Goal: Information Seeking & Learning: Learn about a topic

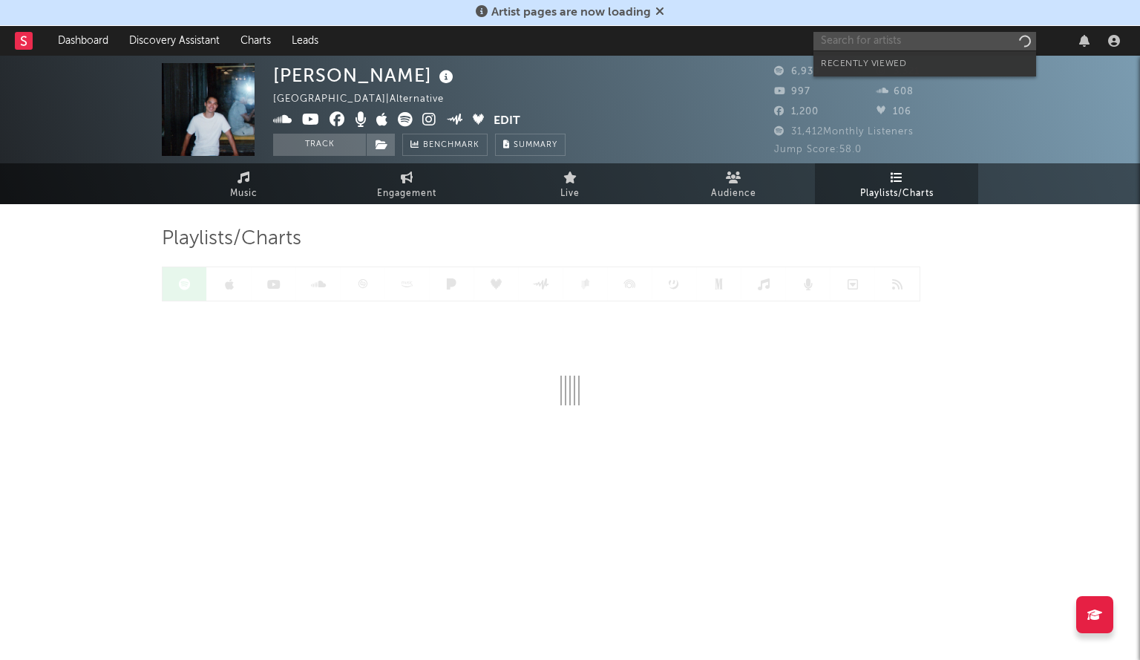
click at [885, 32] on input "text" at bounding box center [924, 41] width 223 height 19
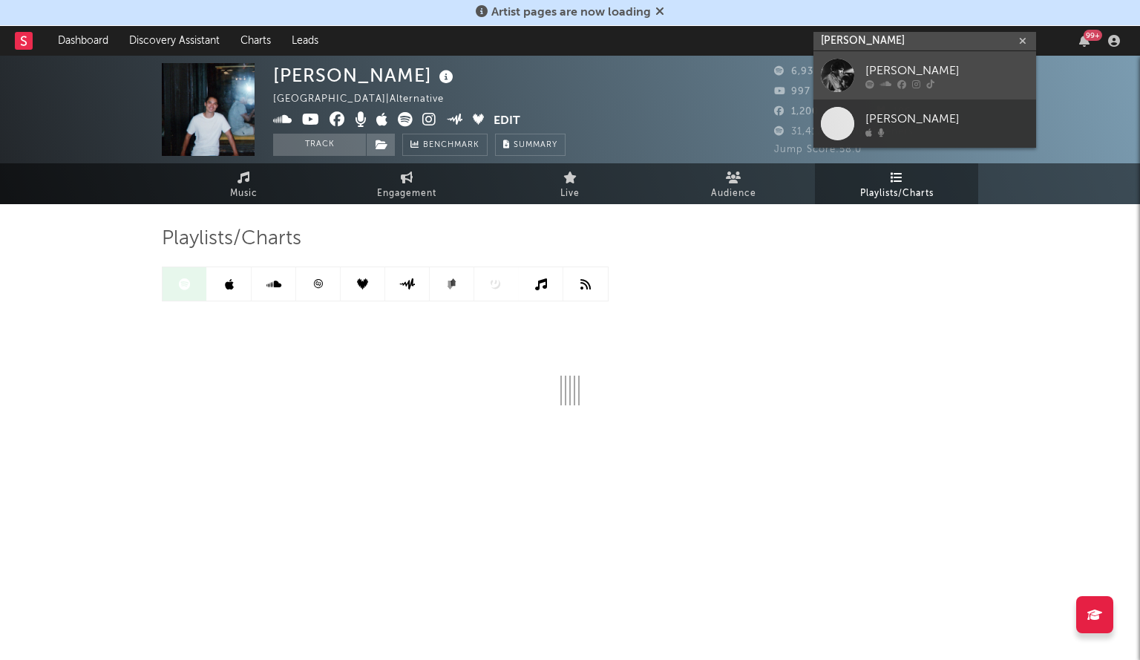
type input "[PERSON_NAME]"
click at [822, 76] on div at bounding box center [837, 75] width 33 height 33
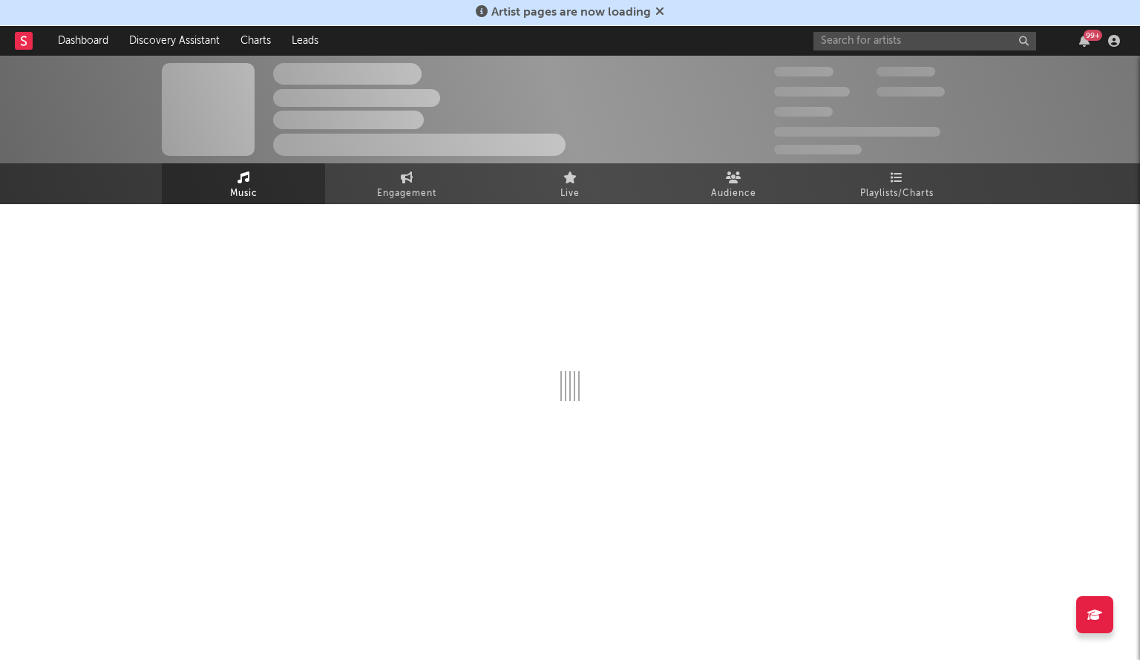
select select "6m"
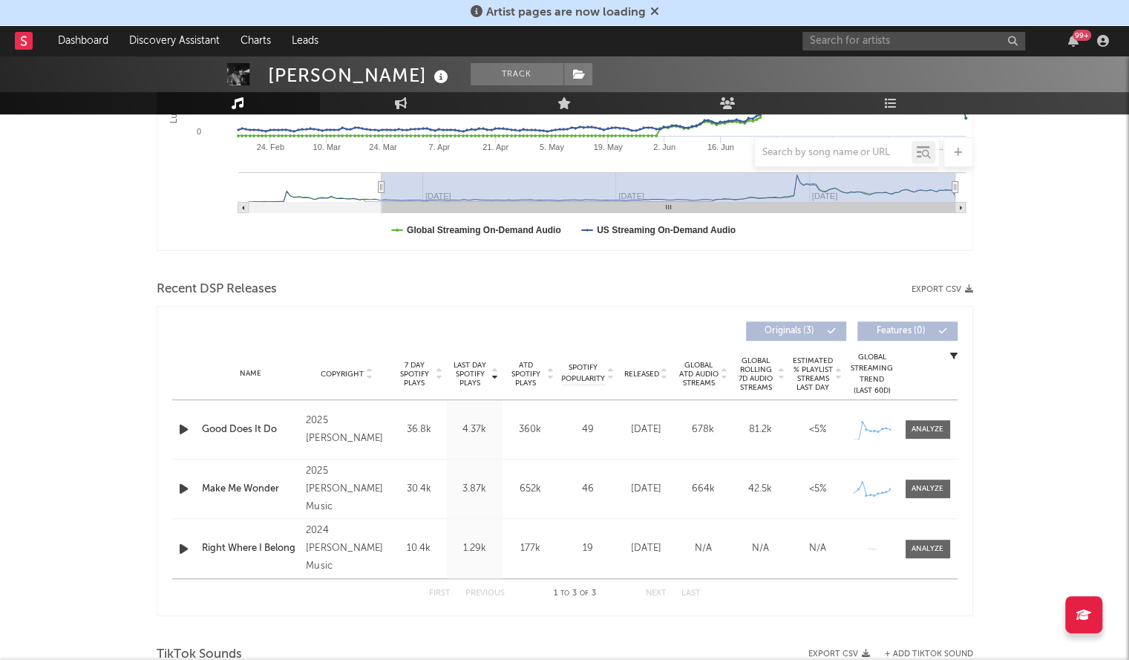
scroll to position [368, 0]
click at [651, 370] on span "Released" at bounding box center [641, 373] width 35 height 9
drag, startPoint x: 301, startPoint y: 423, endPoint x: 197, endPoint y: 433, distance: 104.3
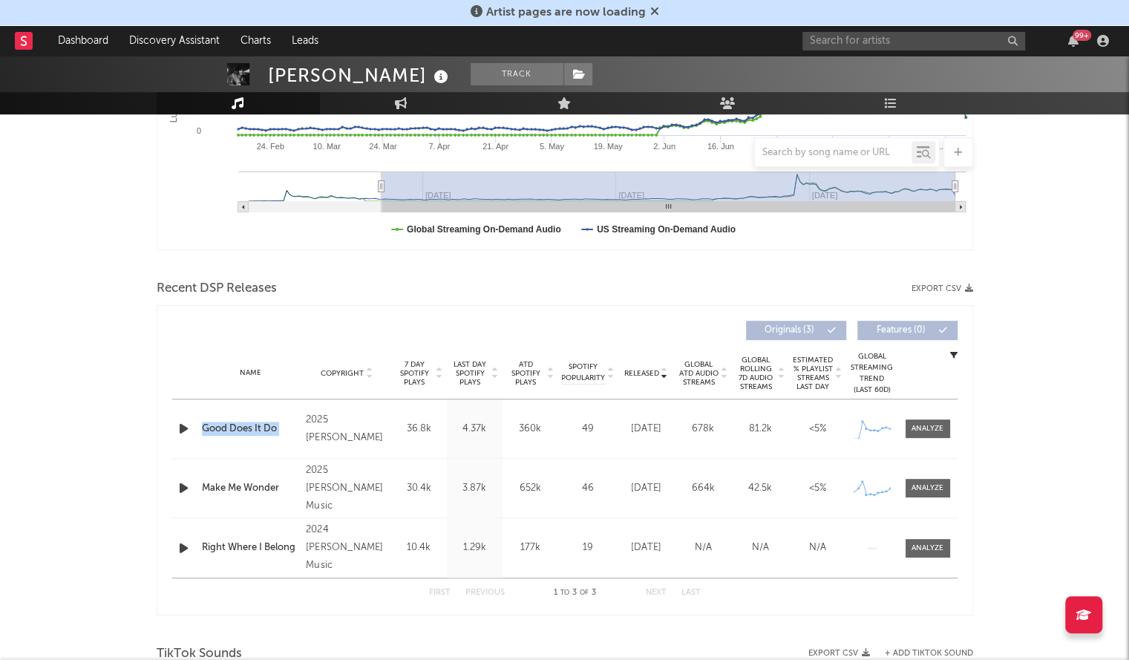
click at [197, 433] on div "Name Good Does It Do Copyright 2025 [PERSON_NAME] Label [PERSON_NAME] Album Nam…" at bounding box center [564, 428] width 785 height 59
copy div "Good Does It Do Copyright"
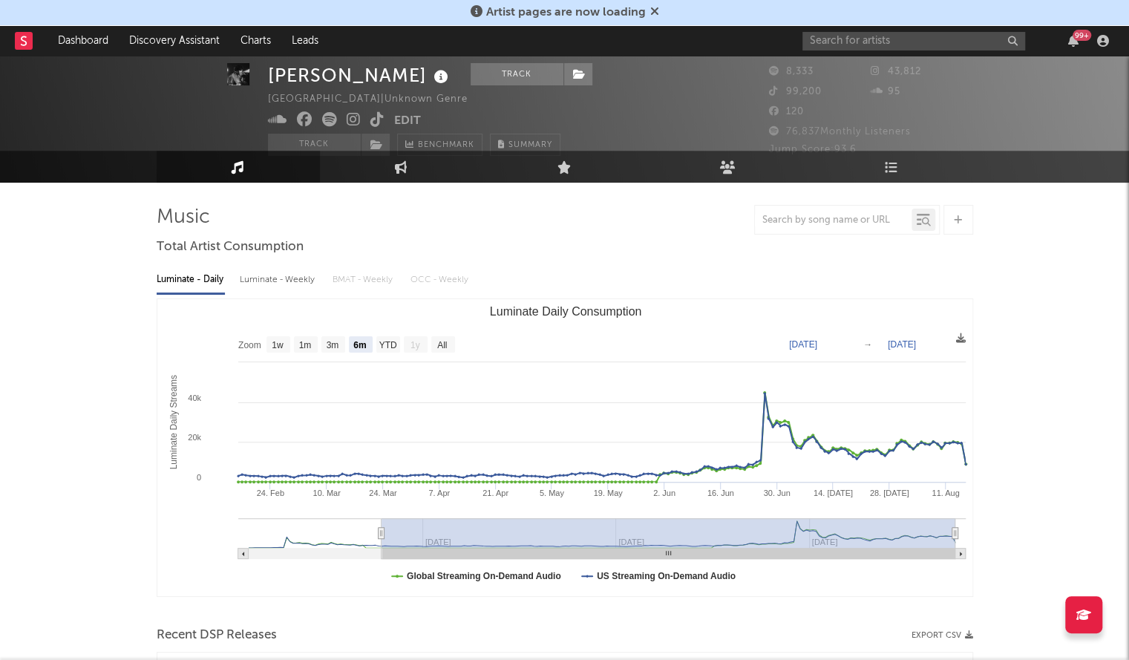
scroll to position [0, 0]
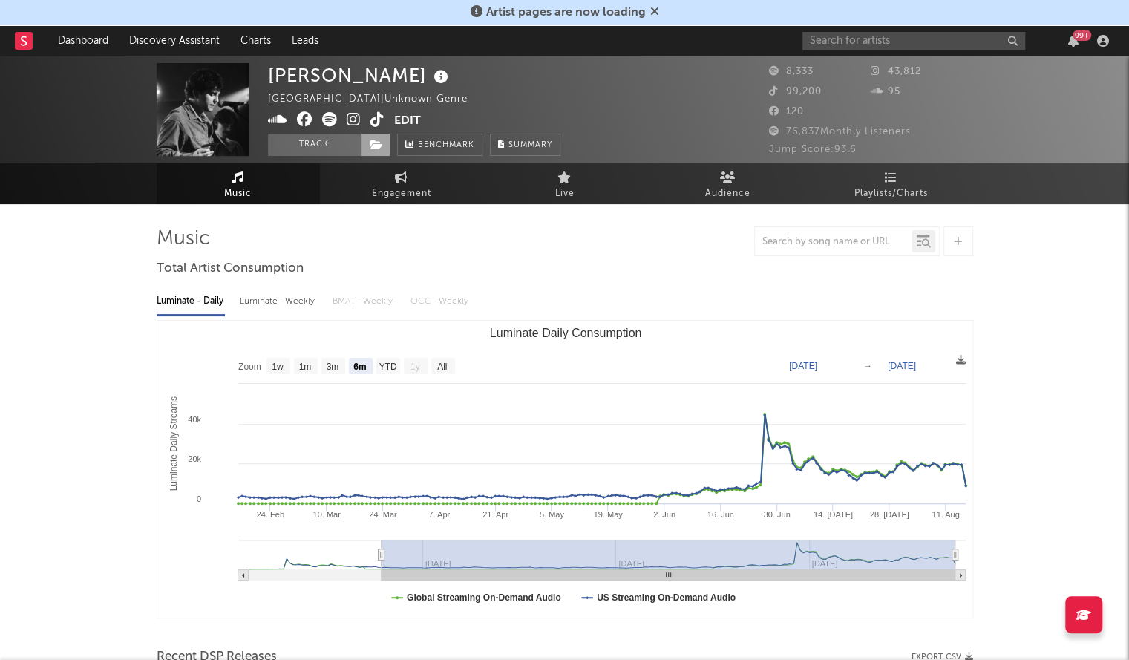
click at [384, 152] on span at bounding box center [376, 145] width 30 height 22
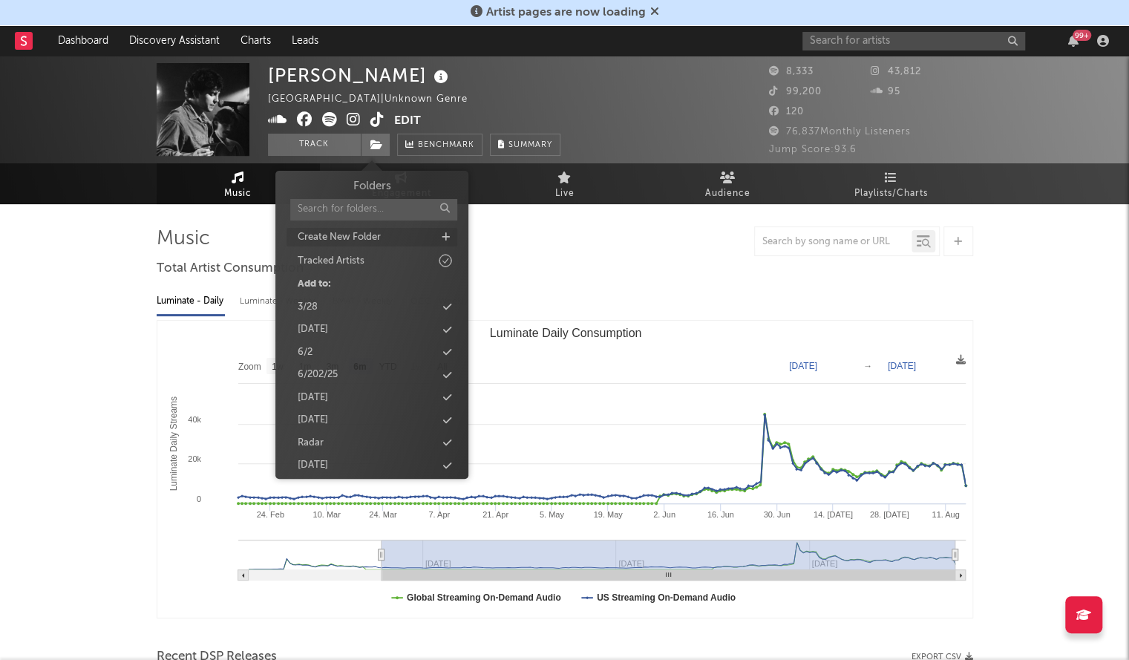
click at [447, 240] on icon at bounding box center [445, 237] width 8 height 10
type input "[DATE]"
click at [447, 433] on icon at bounding box center [447, 436] width 8 height 10
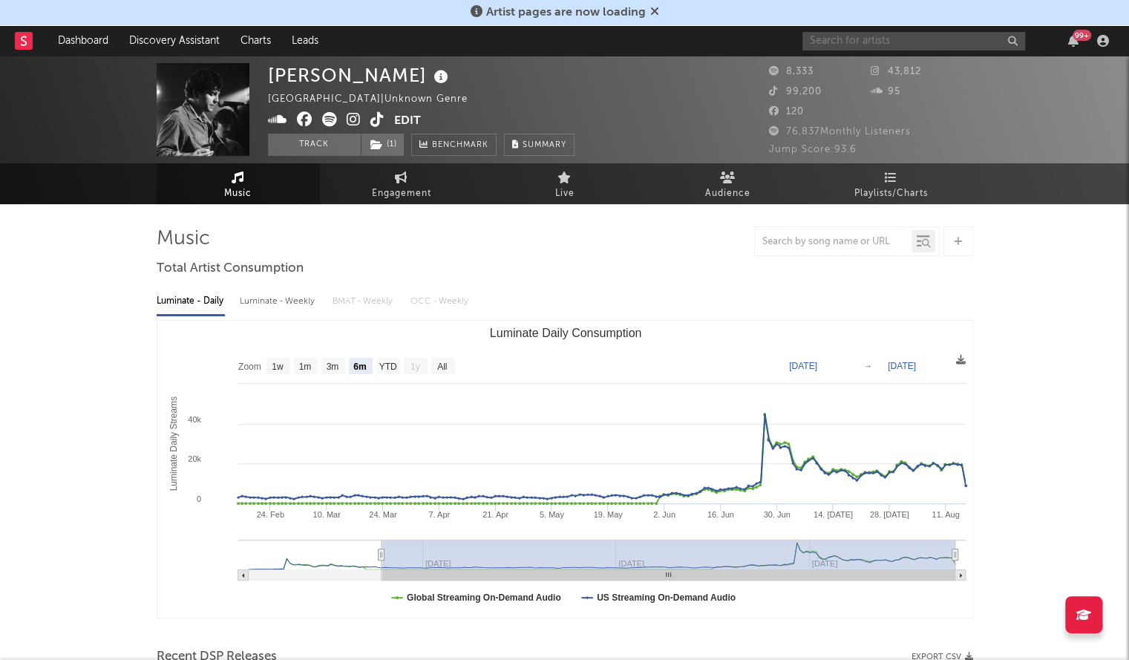
click at [867, 48] on input "text" at bounding box center [913, 41] width 223 height 19
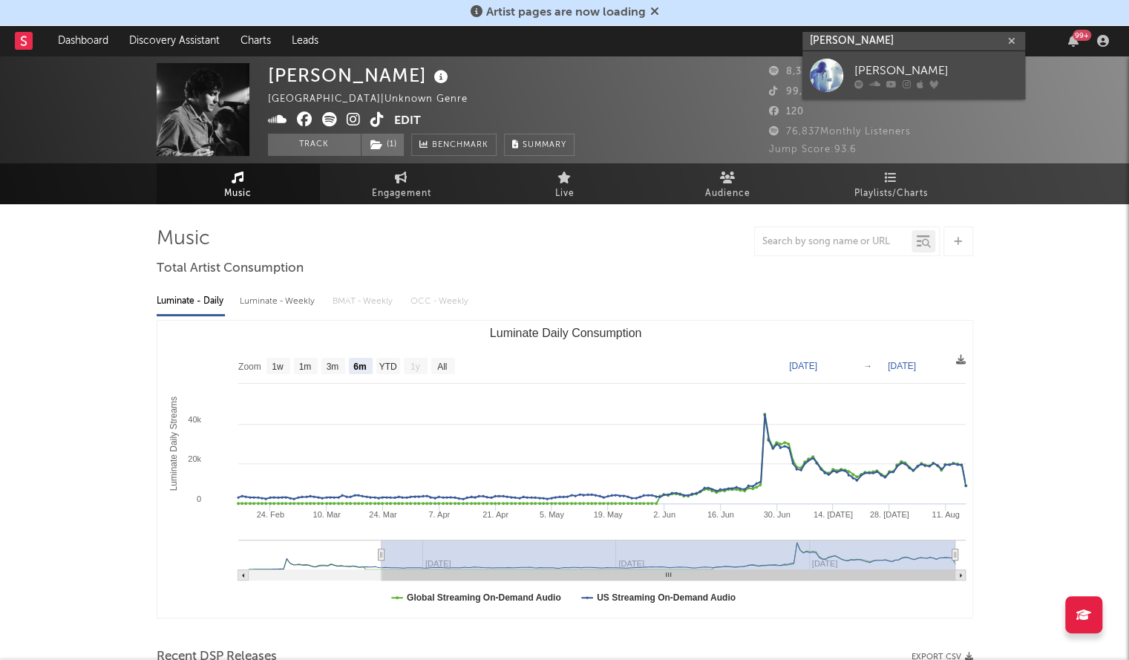
type input "[PERSON_NAME]"
click at [850, 62] on link "[PERSON_NAME]" at bounding box center [913, 75] width 223 height 48
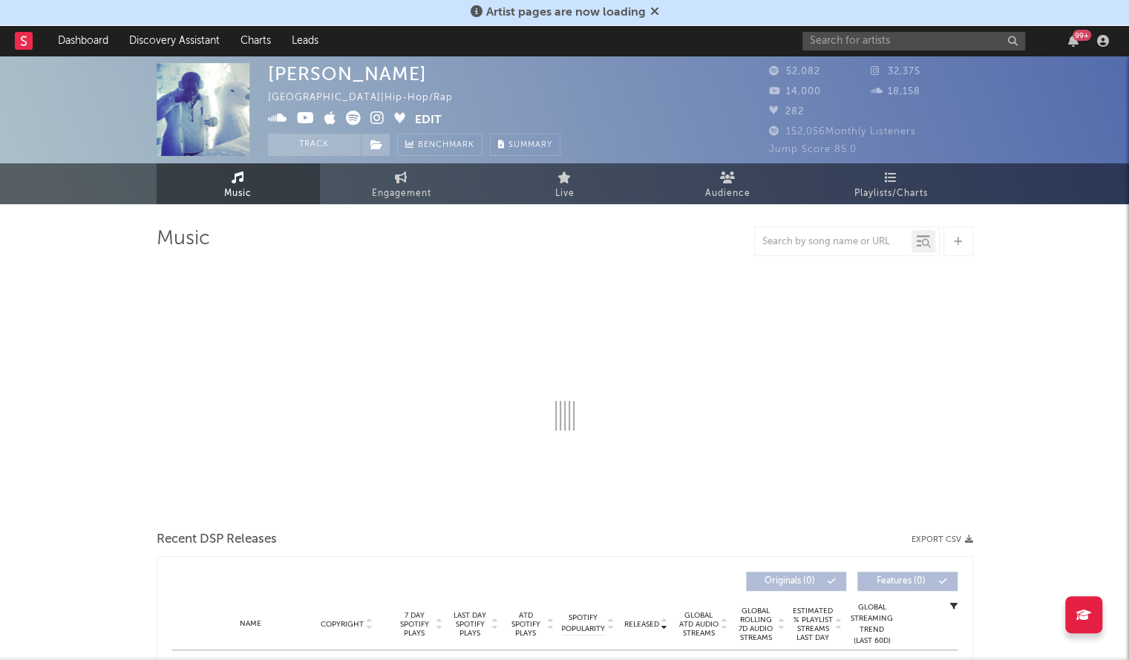
select select "6m"
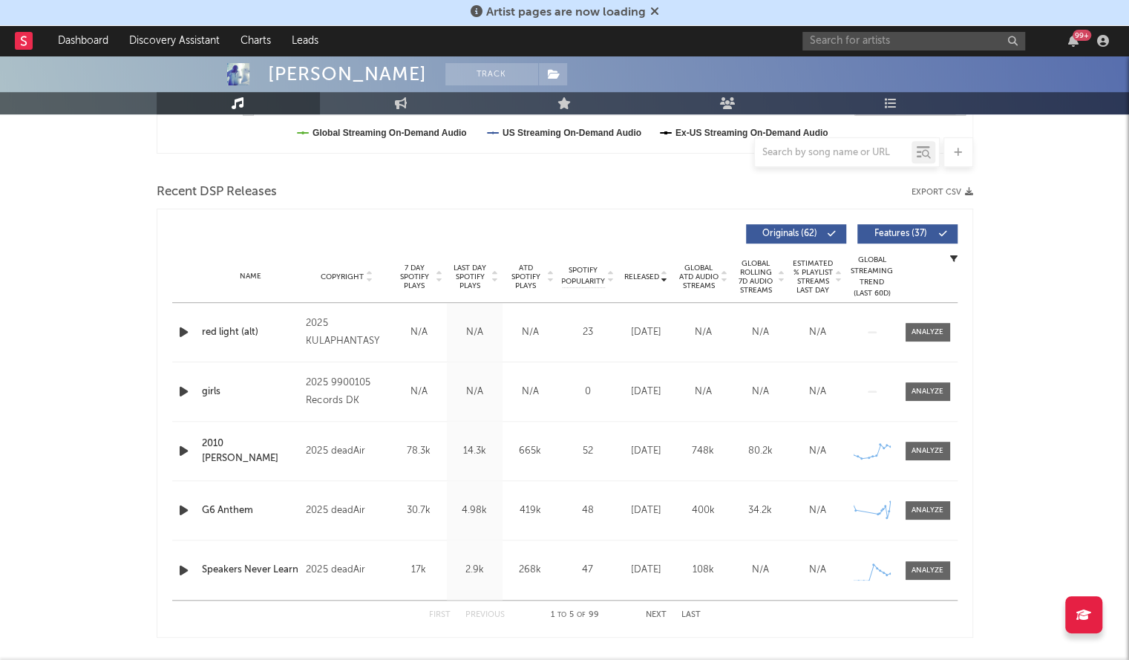
scroll to position [467, 0]
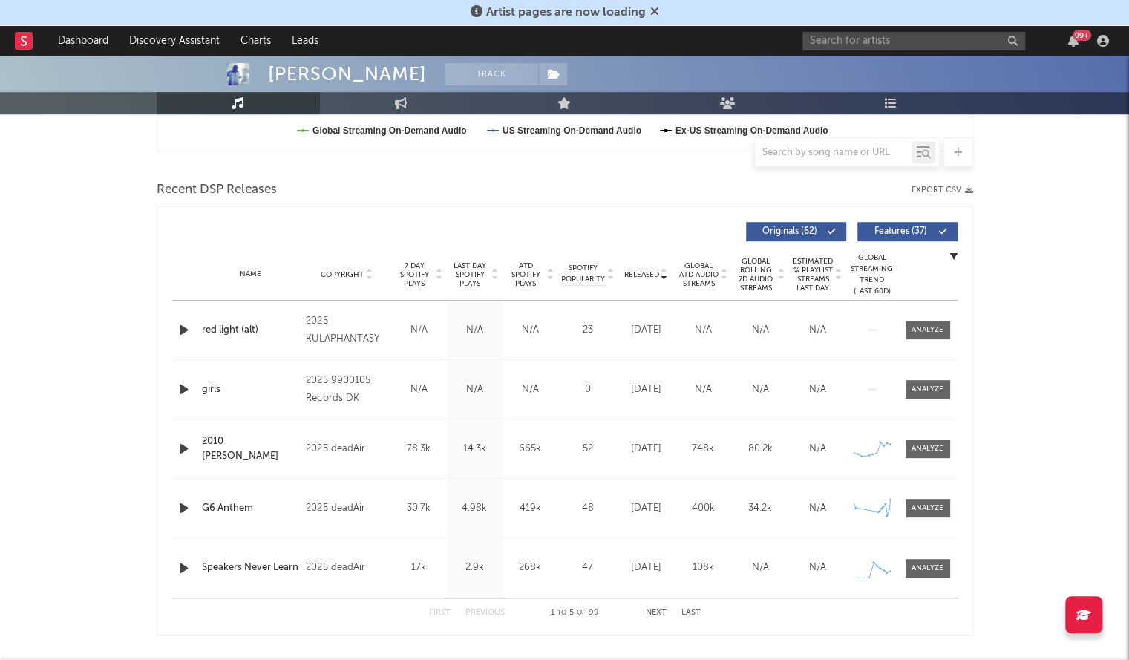
click at [639, 272] on span "Released" at bounding box center [641, 274] width 35 height 9
click at [208, 386] on div "girls" at bounding box center [250, 389] width 97 height 15
drag, startPoint x: 370, startPoint y: 448, endPoint x: 303, endPoint y: 458, distance: 67.5
click at [303, 458] on div "Name 2010 [PERSON_NAME] Copyright 2025 deadAir Label deadAir Album Names Unmusi…" at bounding box center [564, 448] width 785 height 59
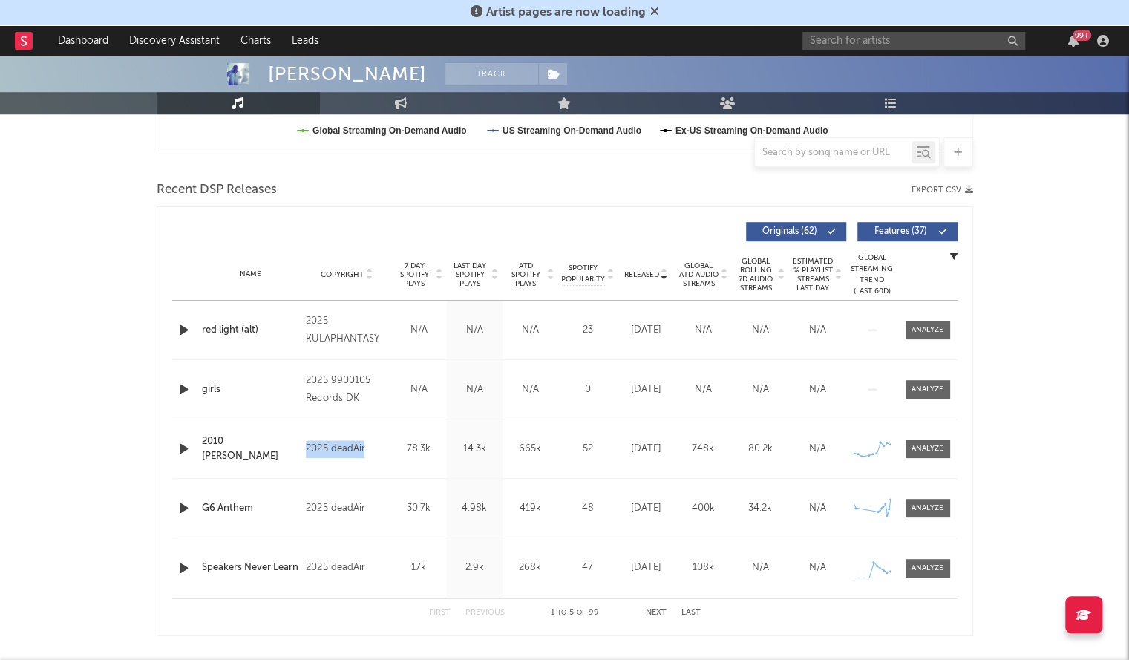
scroll to position [0, 0]
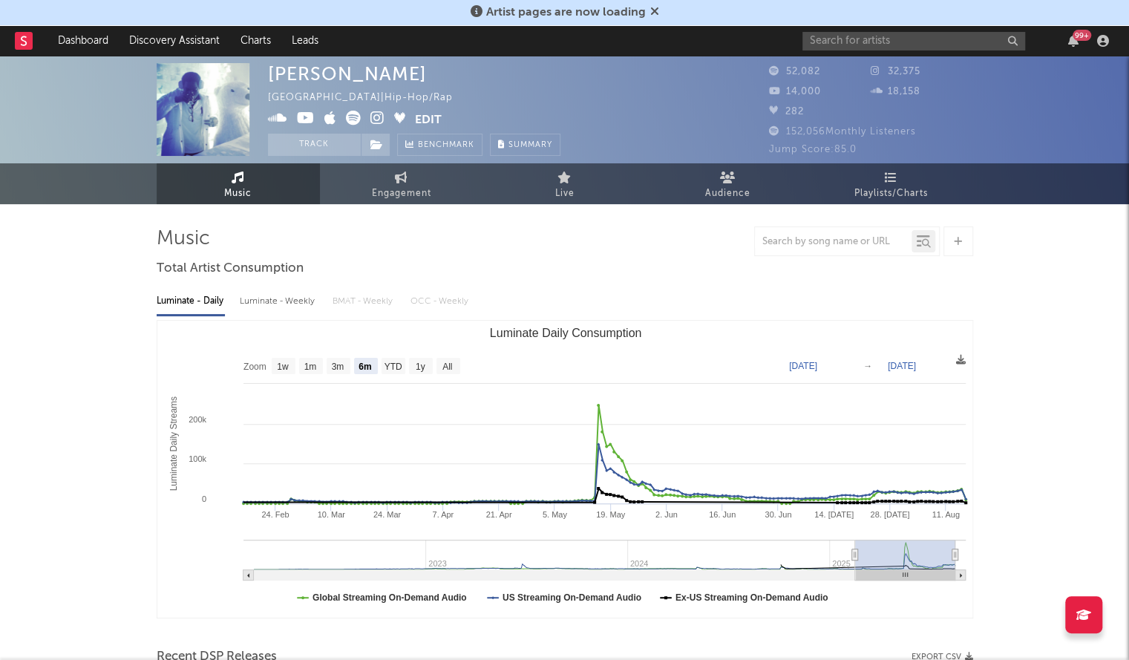
click at [340, 73] on div "[PERSON_NAME]" at bounding box center [347, 74] width 159 height 22
copy div "[PERSON_NAME]"
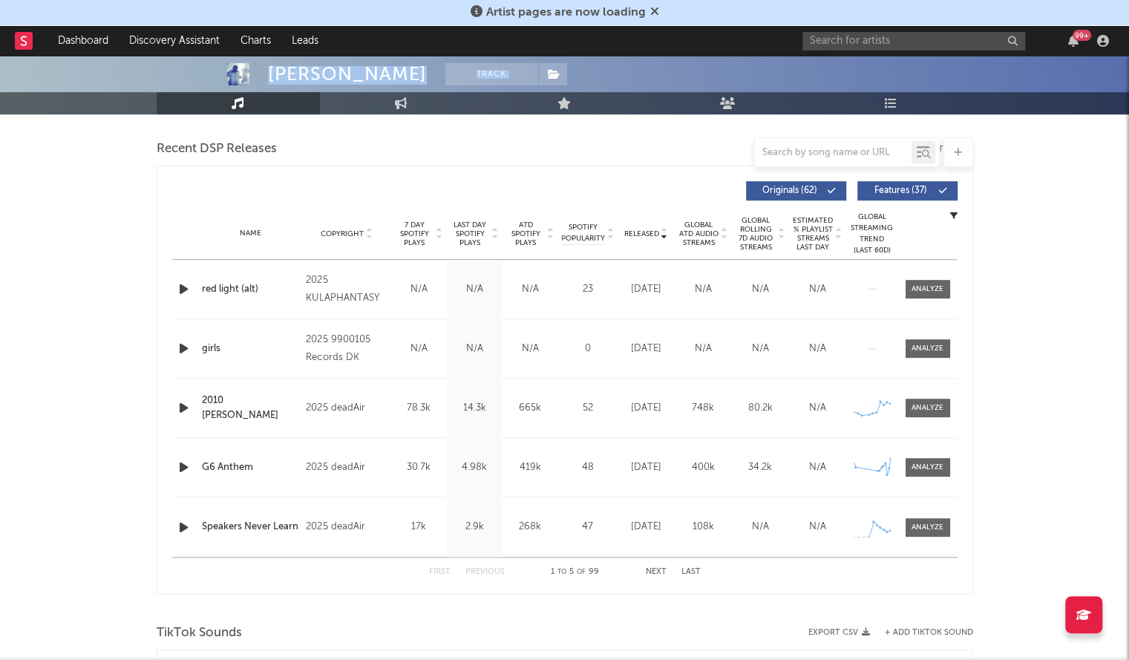
scroll to position [513, 0]
